Goal: Information Seeking & Learning: Find specific fact

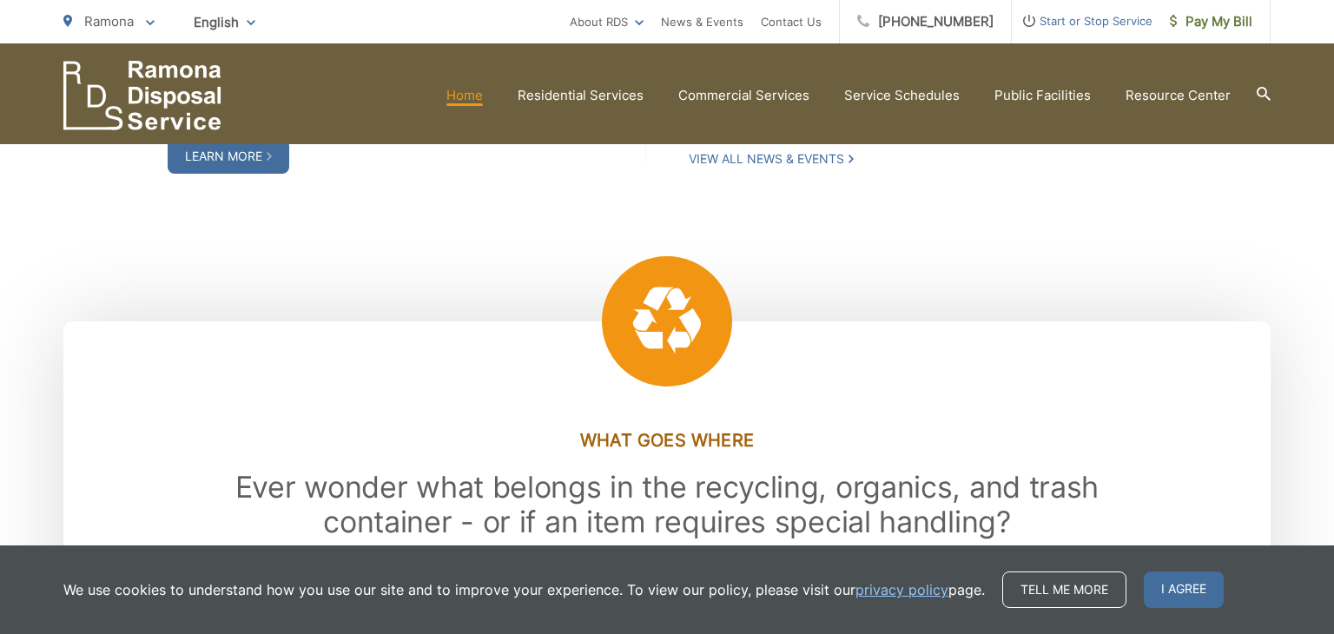
scroll to position [2170, 0]
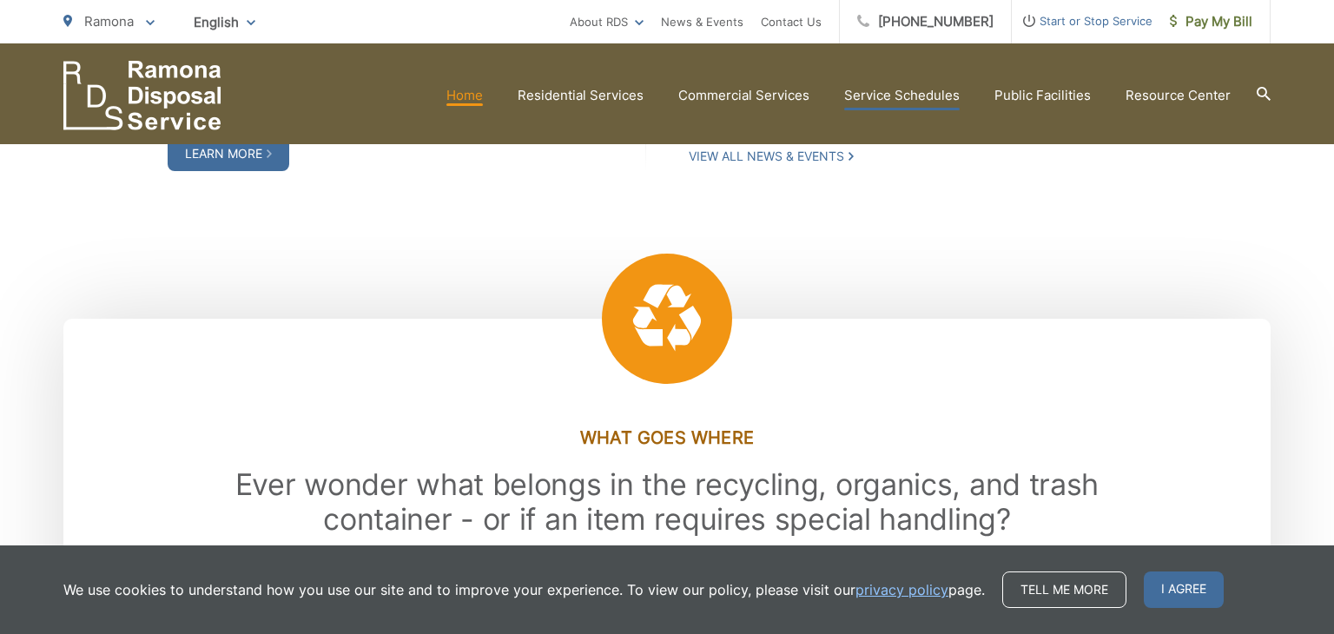
click at [881, 97] on link "Service Schedules" at bounding box center [902, 95] width 116 height 21
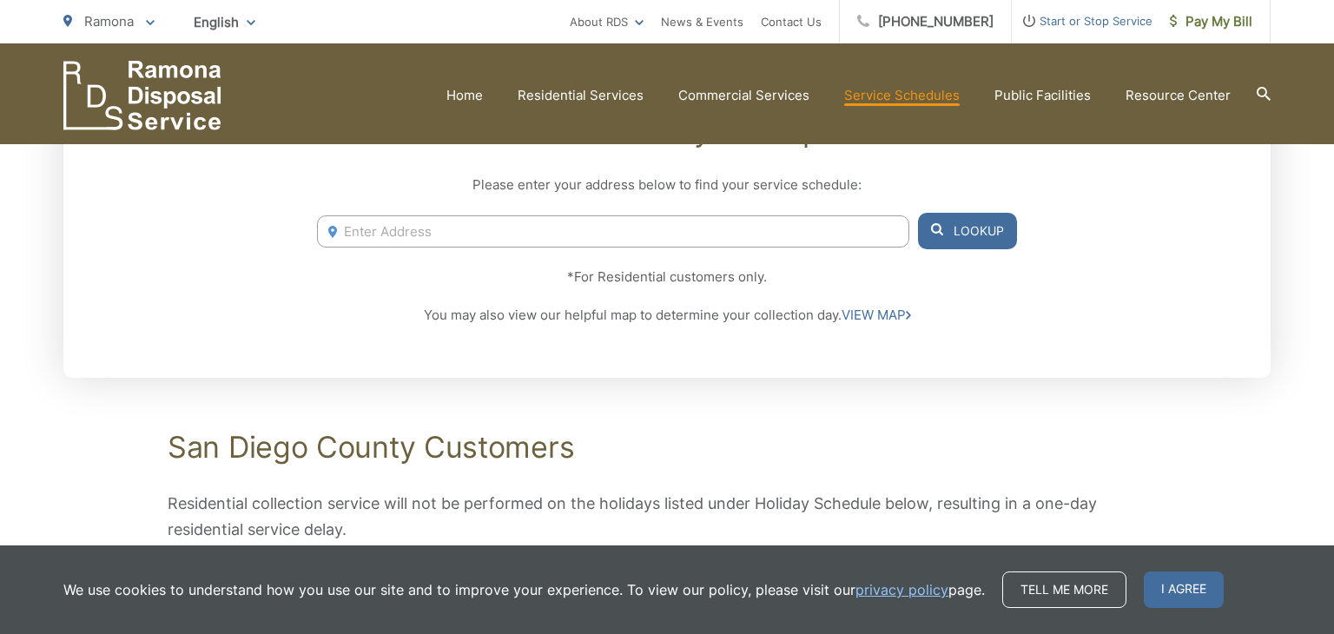
scroll to position [340, 0]
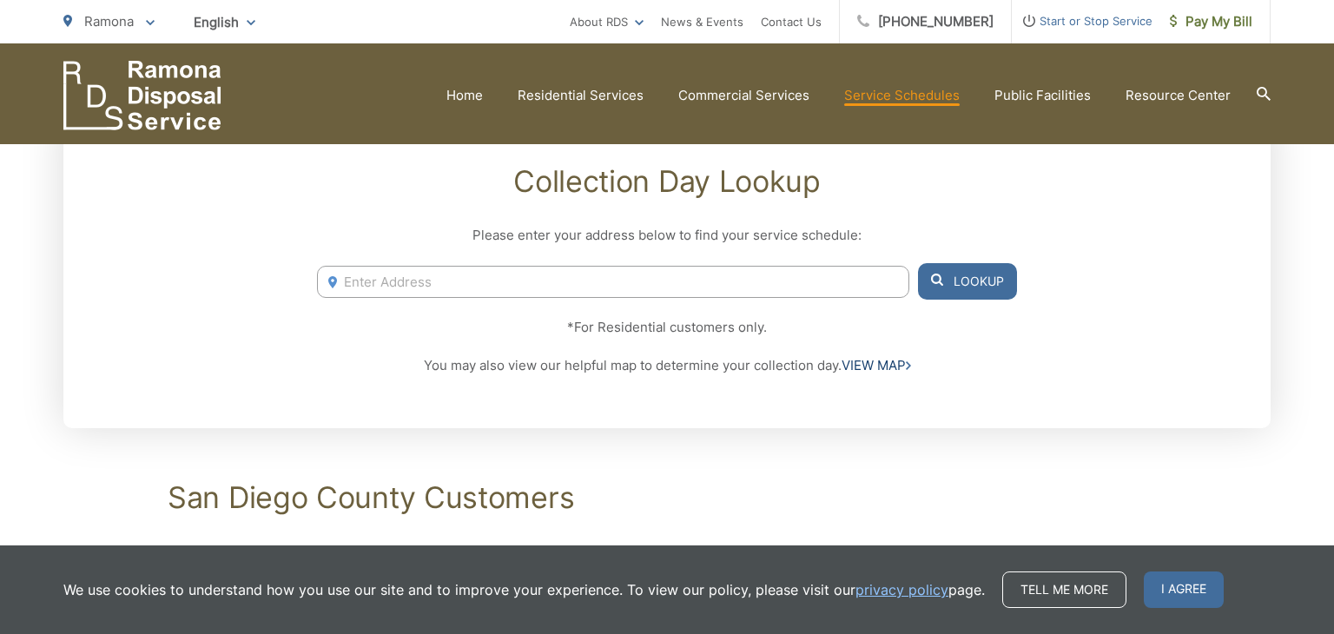
click at [862, 369] on link "VIEW MAP" at bounding box center [876, 365] width 69 height 21
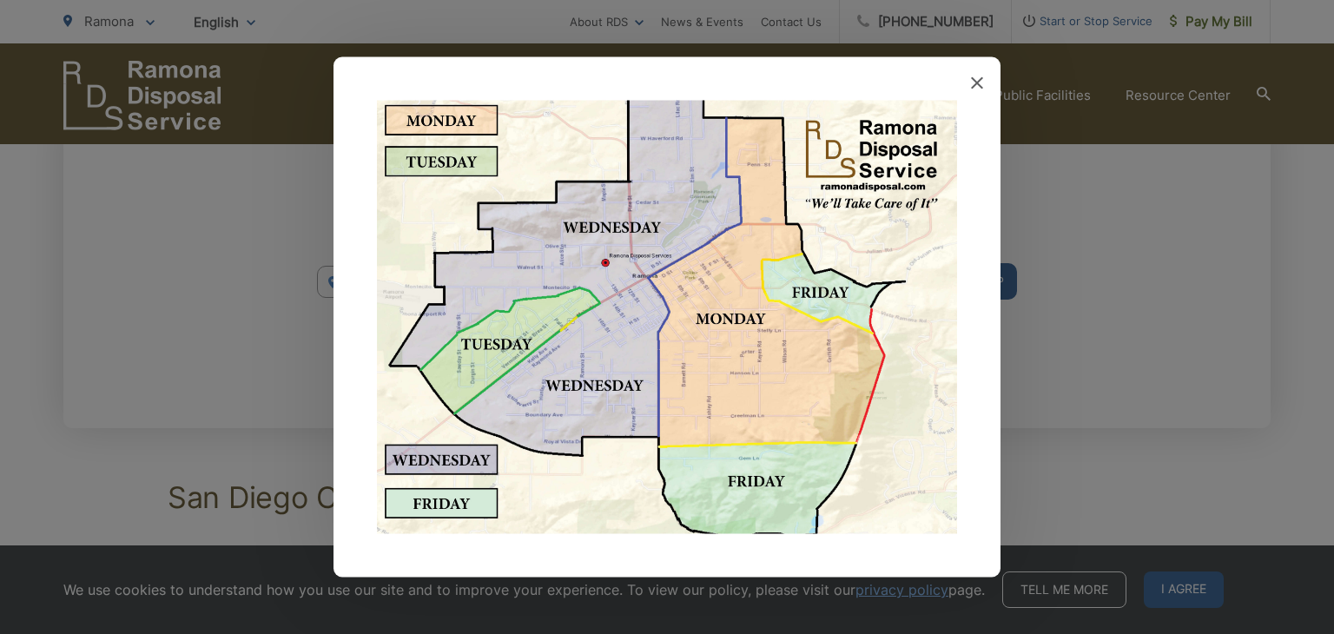
scroll to position [15, 0]
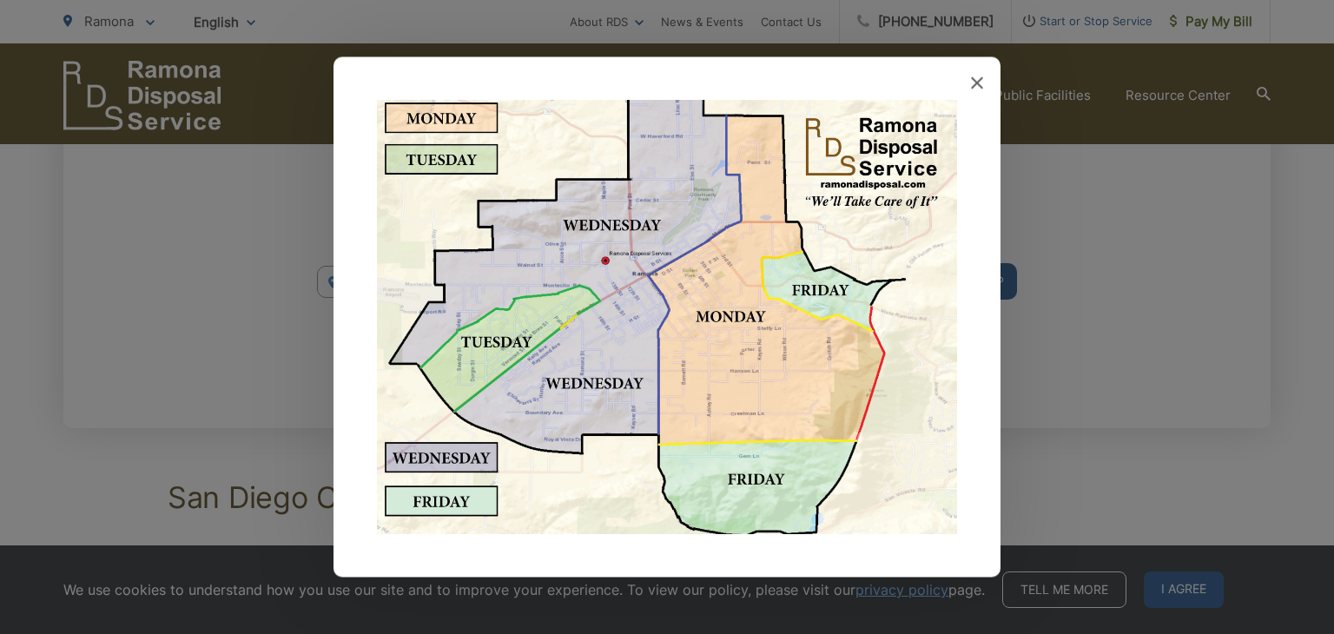
click at [1084, 323] on div at bounding box center [667, 317] width 1334 height 634
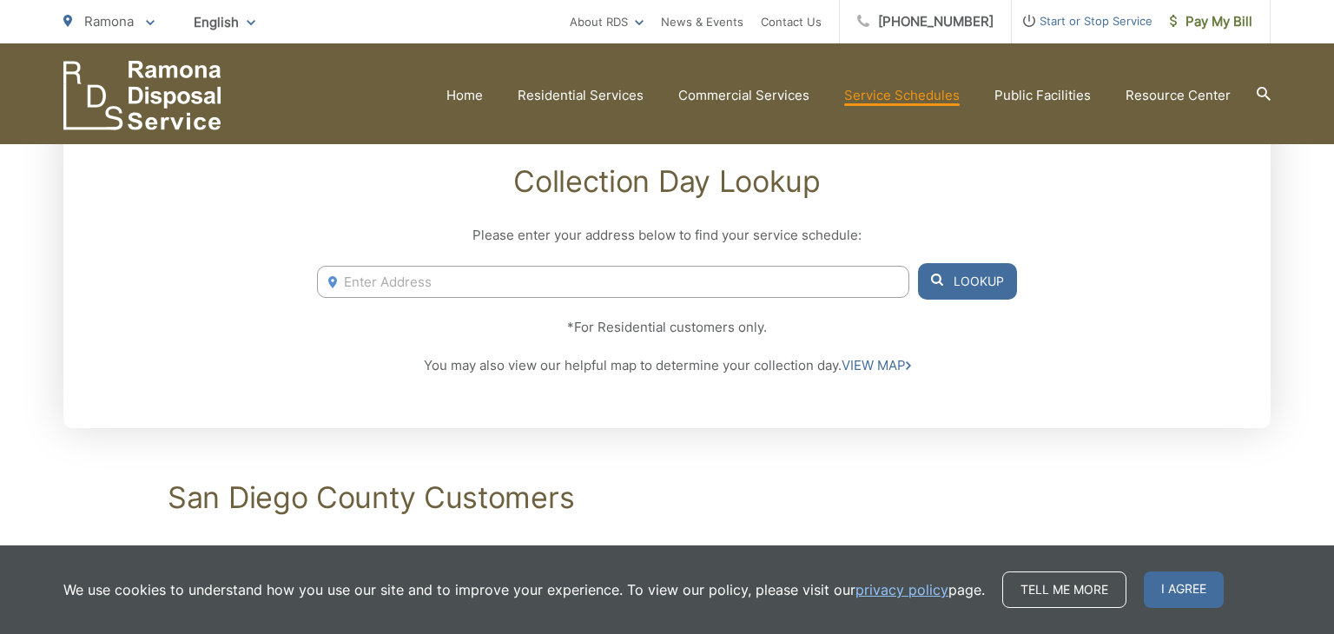
click at [718, 269] on input "Enter Address" at bounding box center [613, 282] width 592 height 32
